Goal: Information Seeking & Learning: Learn about a topic

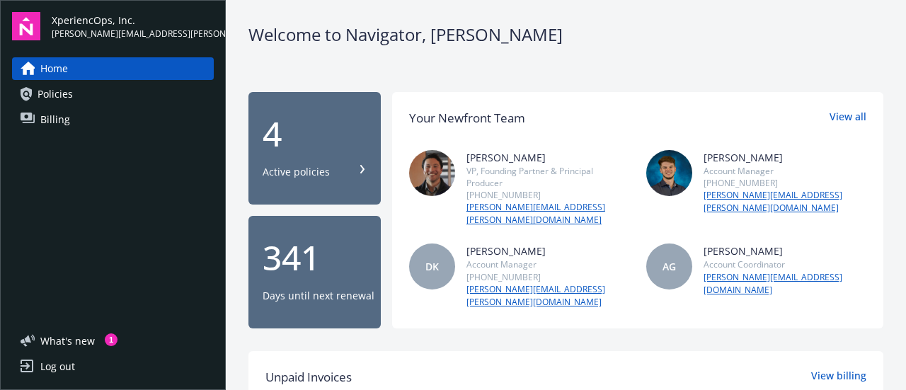
click at [64, 94] on span "Policies" at bounding box center [55, 94] width 35 height 23
